Goal: Information Seeking & Learning: Learn about a topic

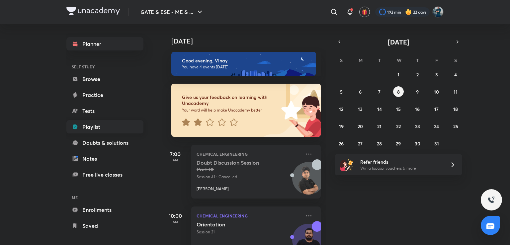
click at [121, 121] on link "Playlist" at bounding box center [104, 126] width 77 height 13
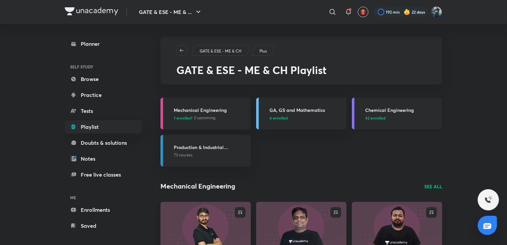
click at [379, 110] on h3 "Chemical Engineering" at bounding box center [401, 110] width 73 height 7
